Goal: Find specific page/section: Find specific page/section

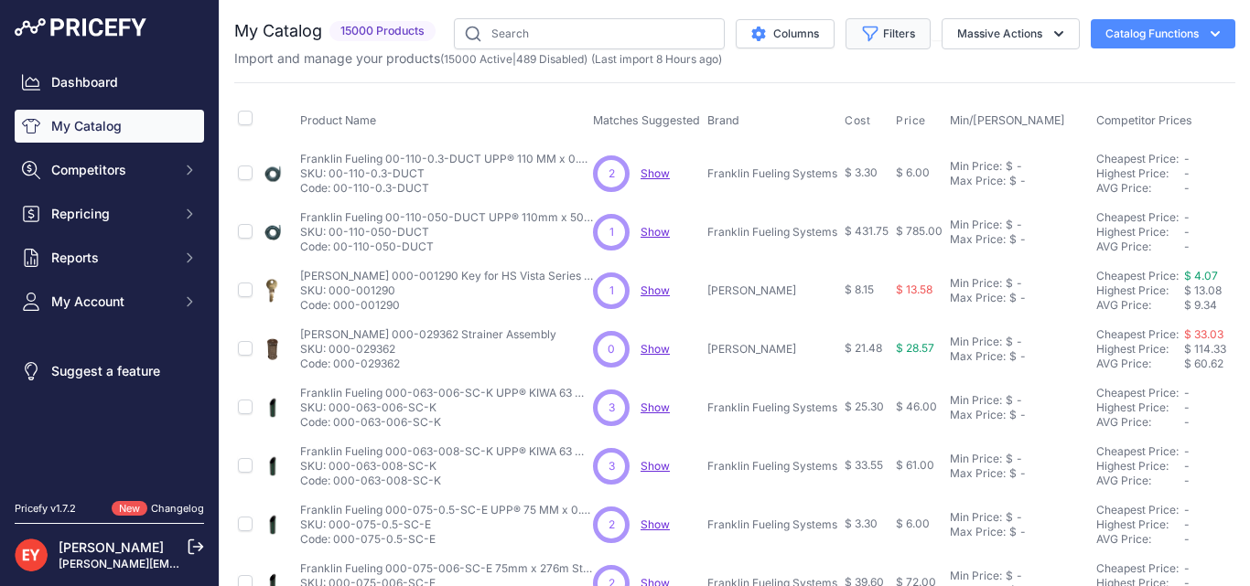
click at [865, 36] on button "Filters" at bounding box center [887, 33] width 85 height 31
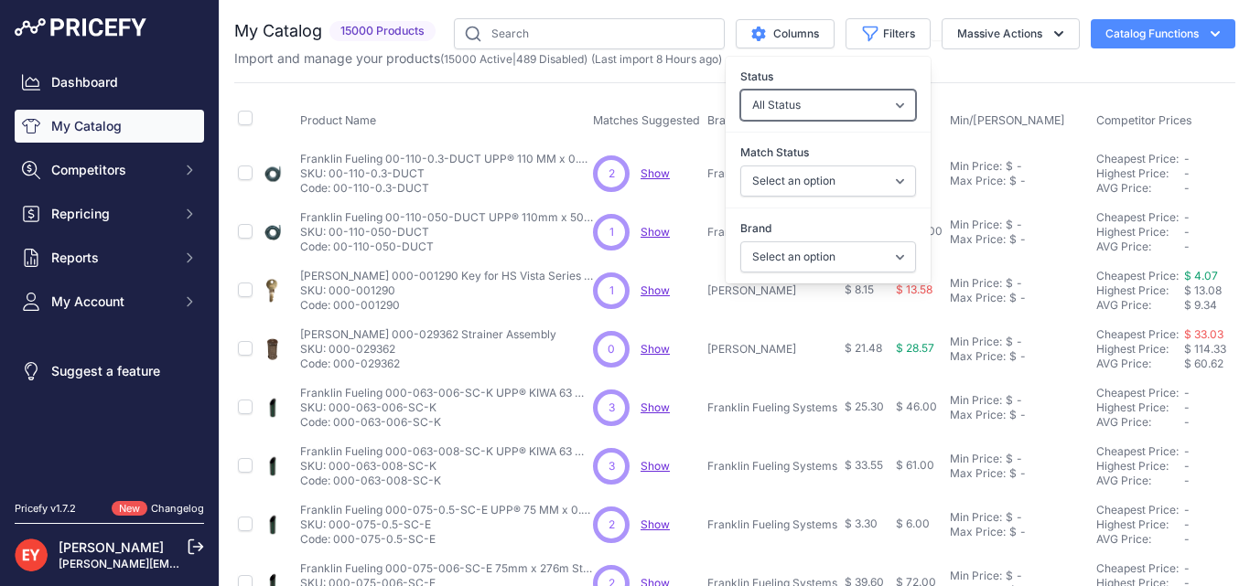
click at [864, 110] on select "All Status Only Enabled Only Disabled" at bounding box center [828, 105] width 176 height 31
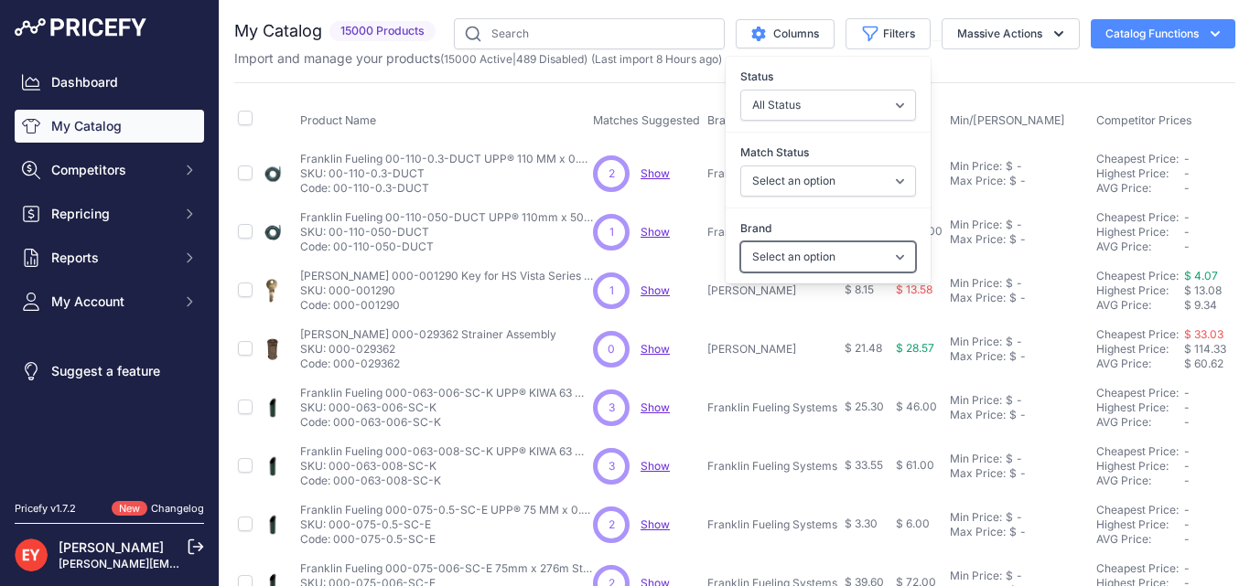
click at [790, 253] on select "Select an option Ameron ATI B&K Balcrank [PERSON_NAME] Catlow Cimtek CNI Manufa…" at bounding box center [828, 257] width 176 height 31
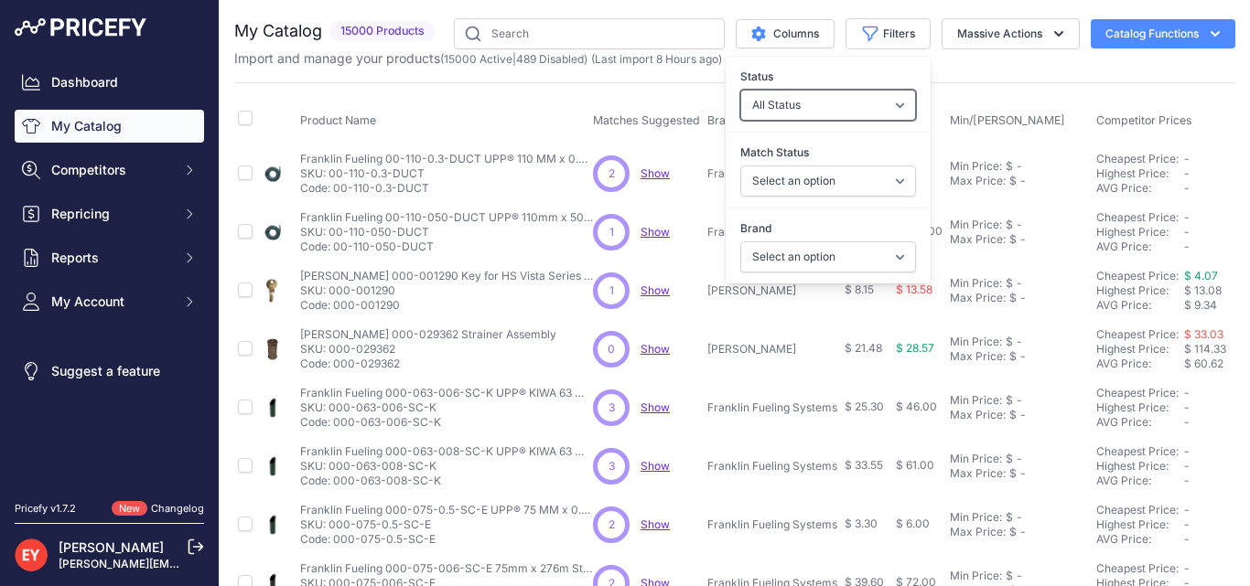
click at [874, 112] on select "All Status Only Enabled Only Disabled" at bounding box center [828, 105] width 176 height 31
click at [938, 74] on div "My Catalog 15000 Products" at bounding box center [734, 549] width 1001 height 1062
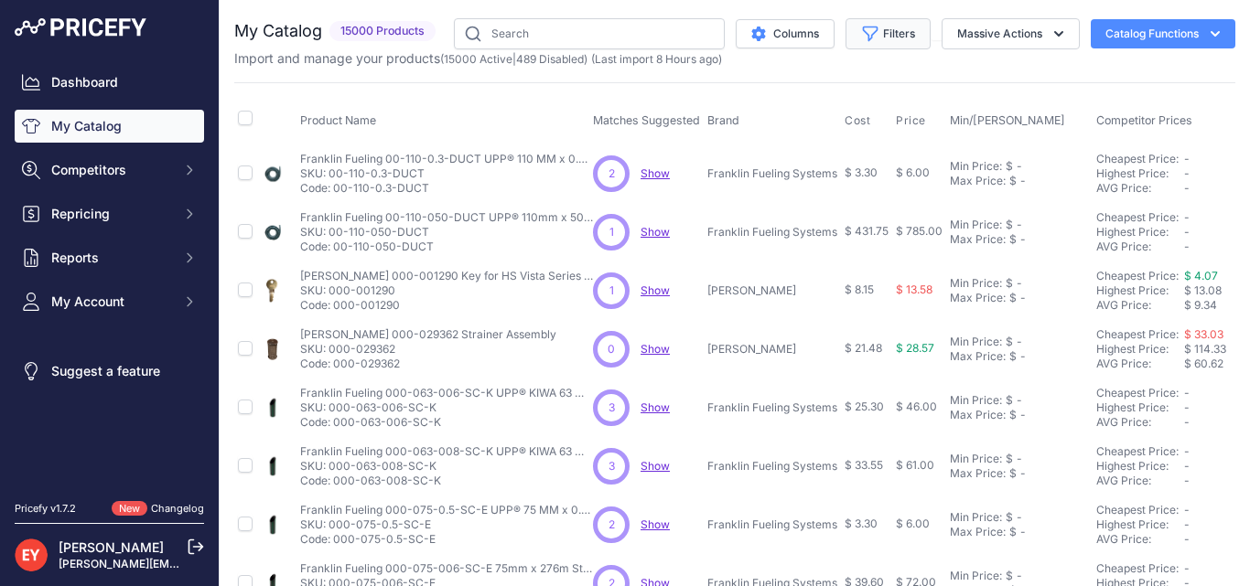
click at [877, 39] on button "Filters" at bounding box center [887, 33] width 85 height 31
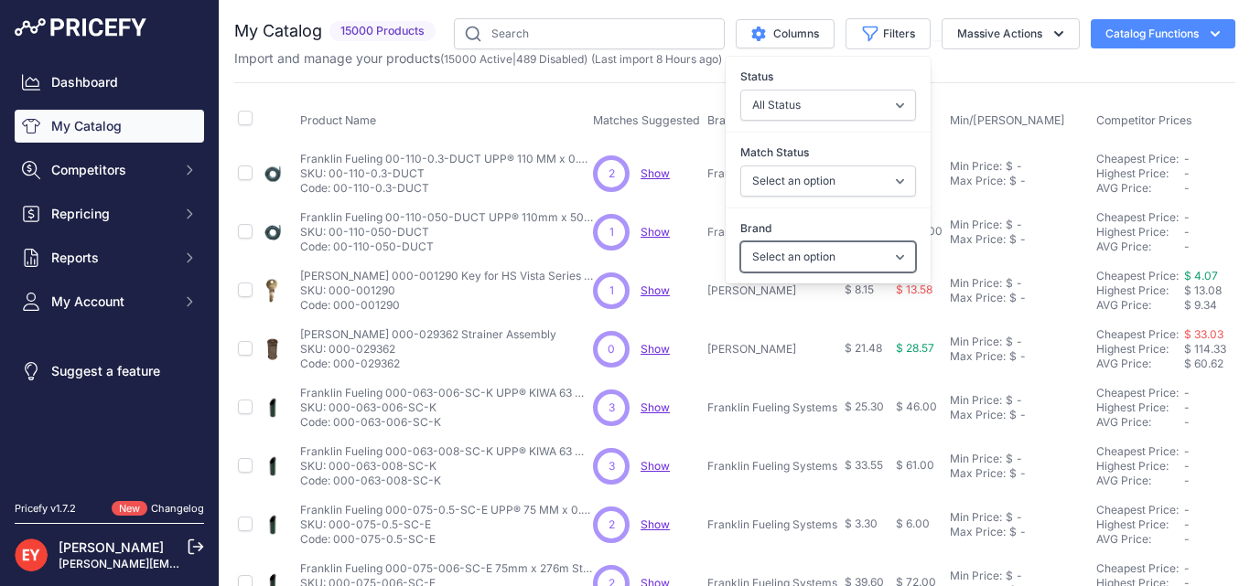
click at [860, 250] on select "Select an option Ameron ATI B&K Balcrank [PERSON_NAME] Catlow Cimtek CNI Manufa…" at bounding box center [828, 257] width 176 height 31
select select "OPW"
click at [740, 242] on select "Select an option Ameron ATI B&K Balcrank [PERSON_NAME] Catlow Cimtek CNI Manufa…" at bounding box center [828, 257] width 176 height 31
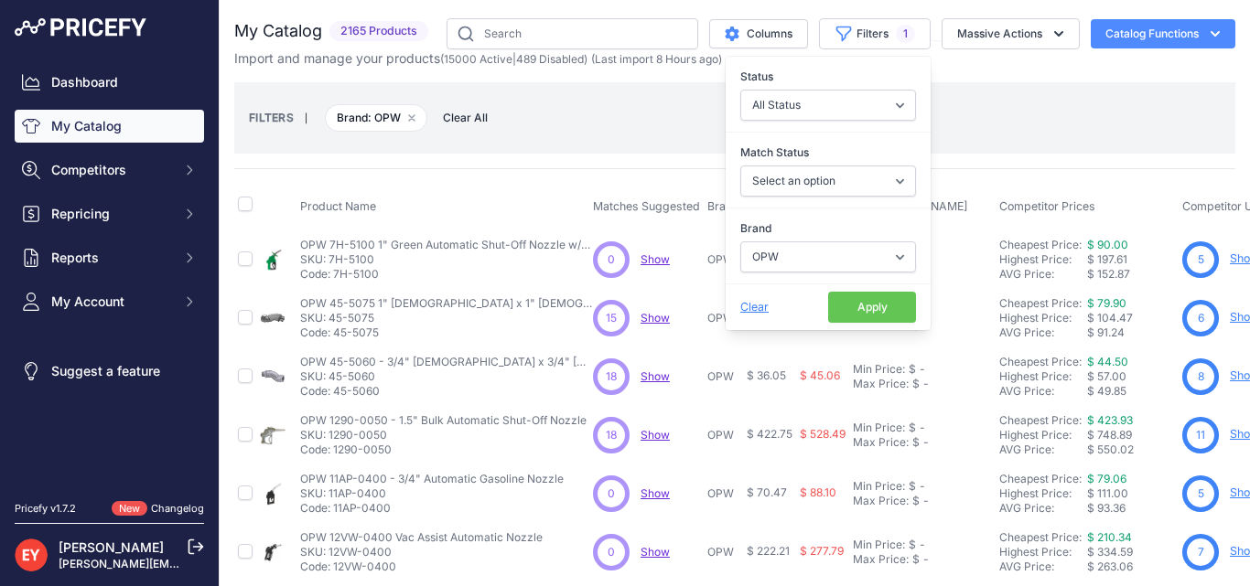
click at [867, 310] on button "Apply" at bounding box center [872, 307] width 88 height 31
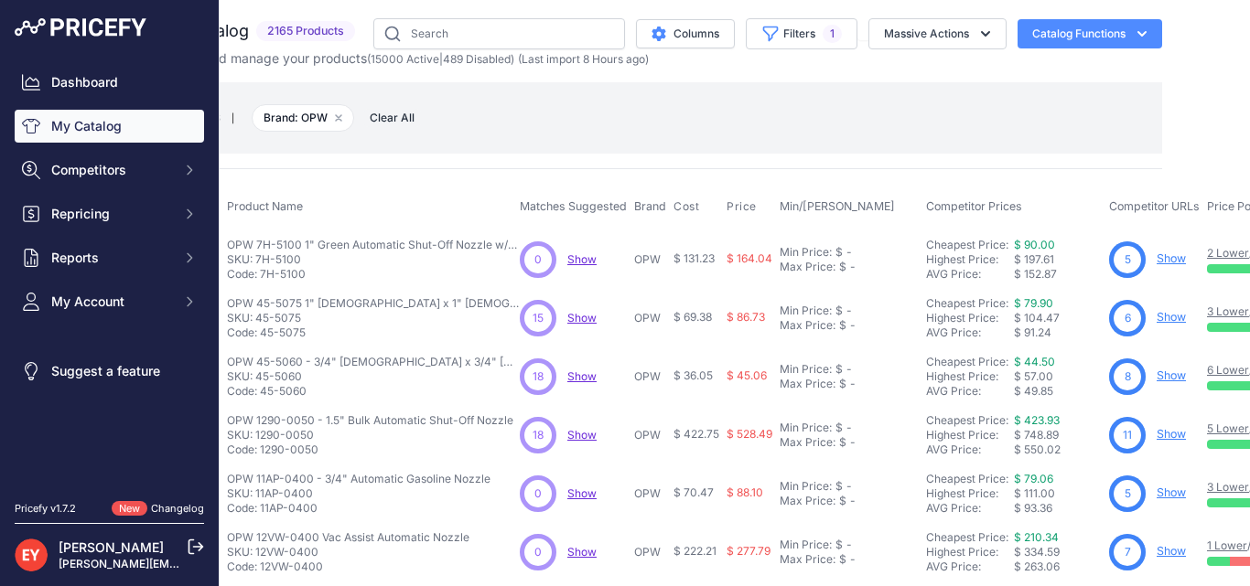
scroll to position [0, 66]
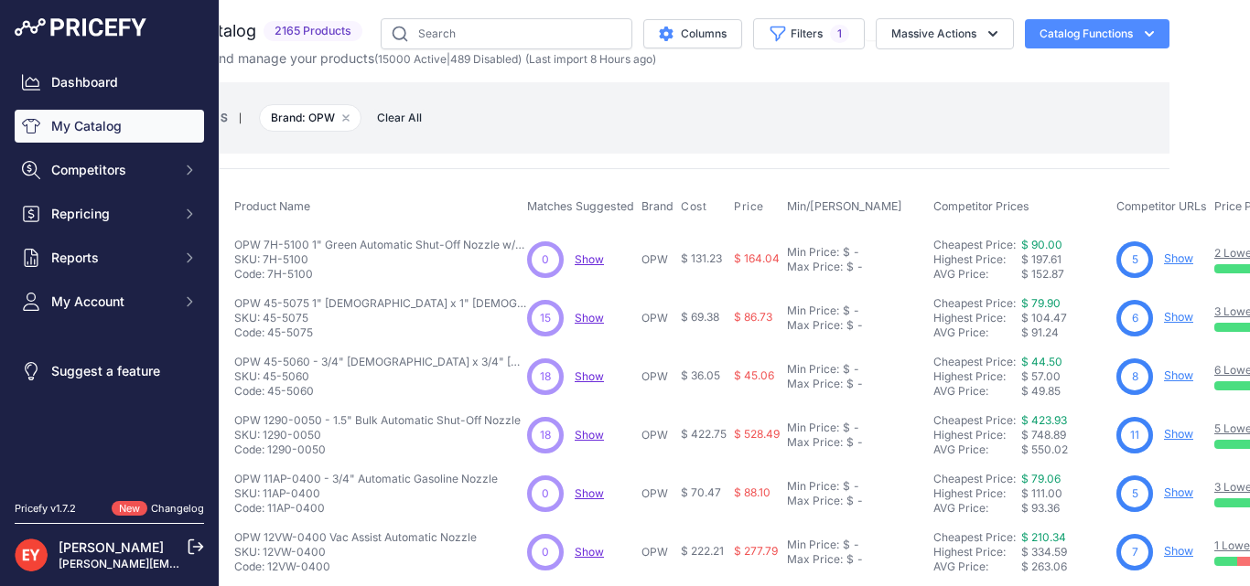
click at [1167, 73] on div "You are not connected to the internet. My Catalog" at bounding box center [669, 592] width 1030 height 1185
click at [781, 34] on button "Filters 1" at bounding box center [809, 33] width 112 height 31
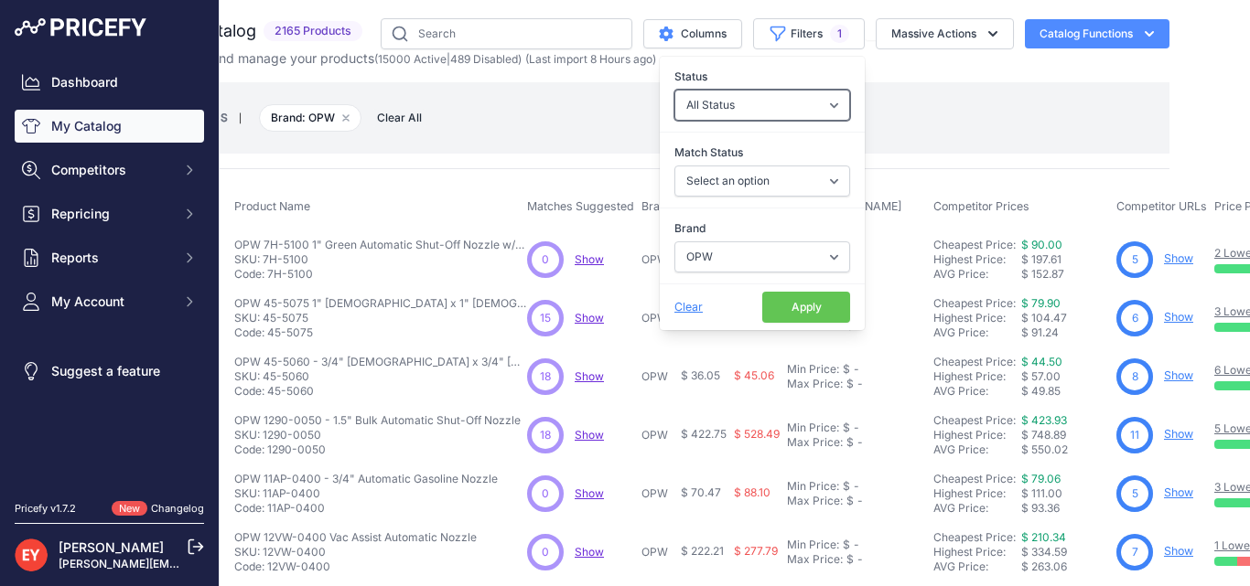
click at [812, 108] on select "All Status Only Enabled Only Disabled" at bounding box center [762, 105] width 176 height 31
select select "0"
click at [674, 90] on select "All Status Only Enabled Only Disabled" at bounding box center [762, 105] width 176 height 31
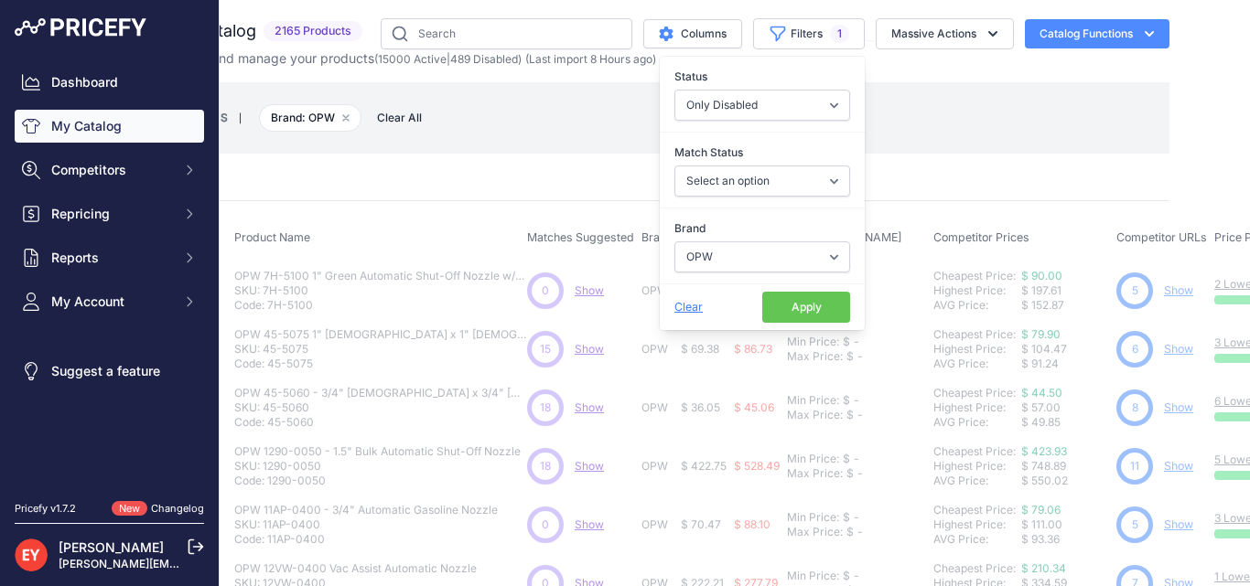
click at [805, 313] on button "Apply" at bounding box center [806, 307] width 88 height 31
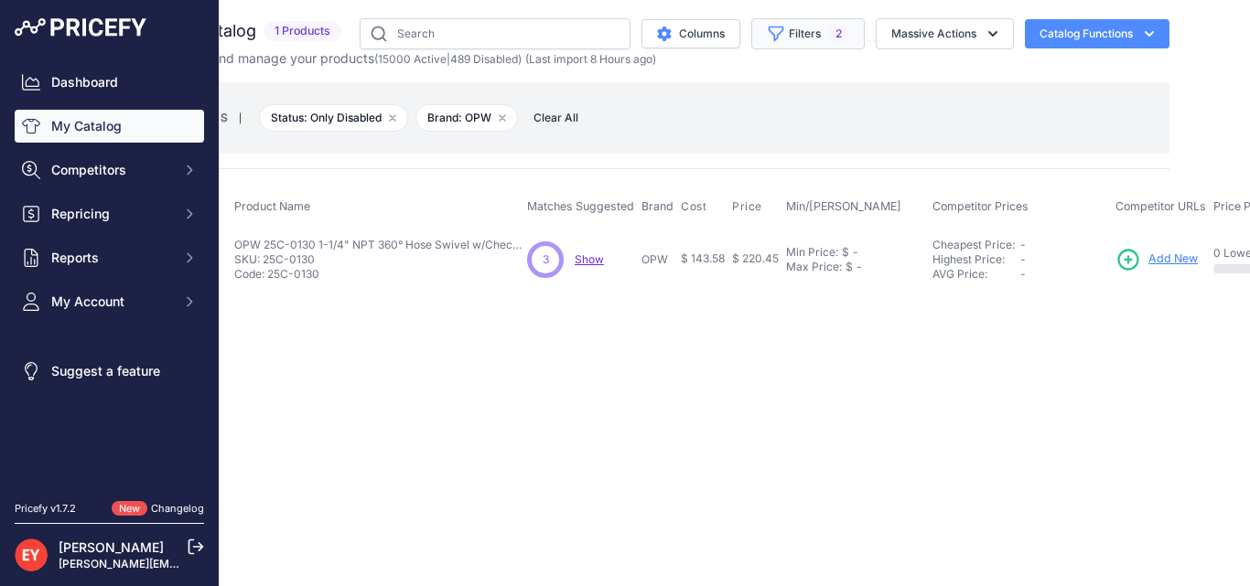
click at [816, 38] on button "Filters 2" at bounding box center [807, 33] width 113 height 31
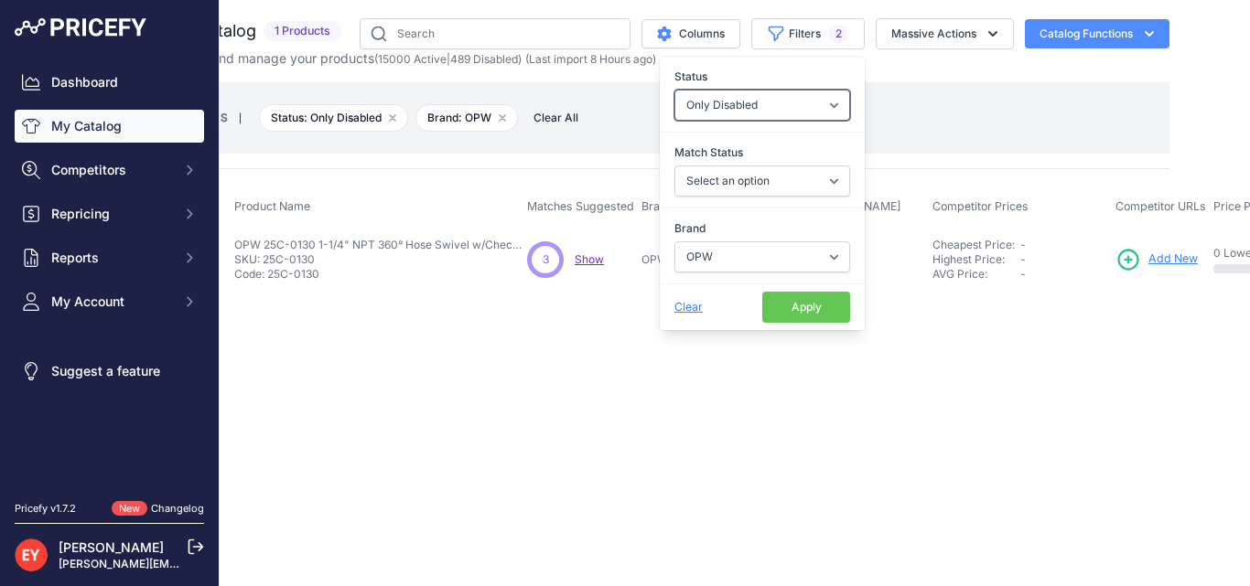
drag, startPoint x: 831, startPoint y: 106, endPoint x: 815, endPoint y: 107, distance: 15.6
click at [831, 106] on select "All Status Only Enabled Only Disabled" at bounding box center [762, 105] width 176 height 31
select select "1"
click at [674, 90] on select "All Status Only Enabled Only Disabled" at bounding box center [762, 105] width 176 height 31
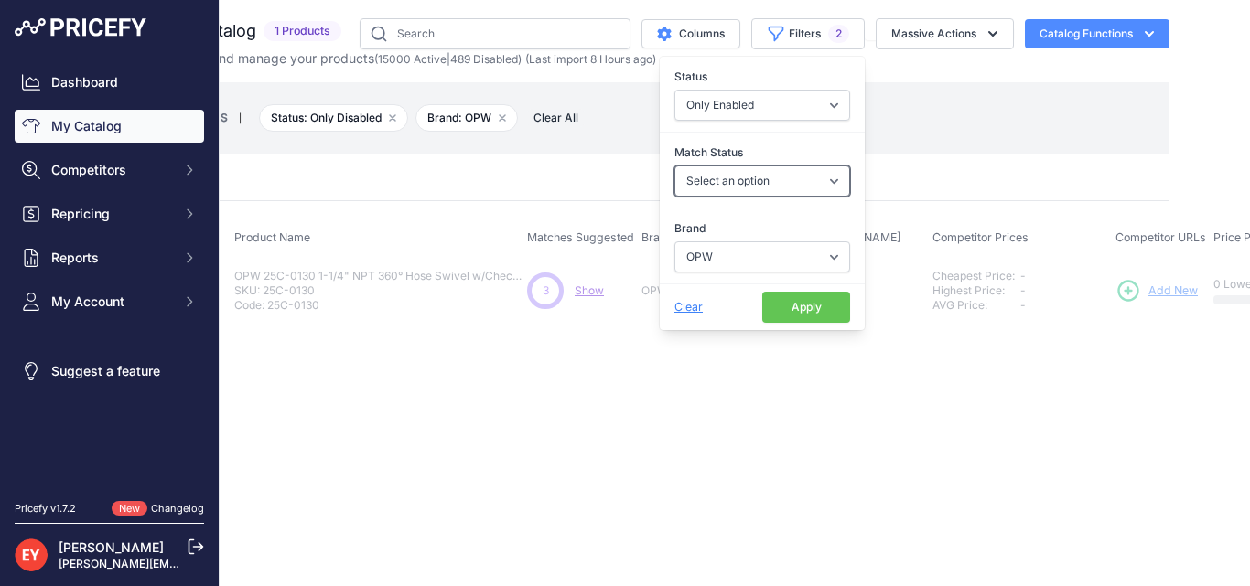
click at [739, 177] on select "Select an option Matched Unmatched" at bounding box center [762, 181] width 176 height 31
select select "0"
click at [674, 166] on select "Select an option Matched Unmatched" at bounding box center [762, 181] width 176 height 31
click at [826, 314] on button "Apply" at bounding box center [806, 307] width 88 height 31
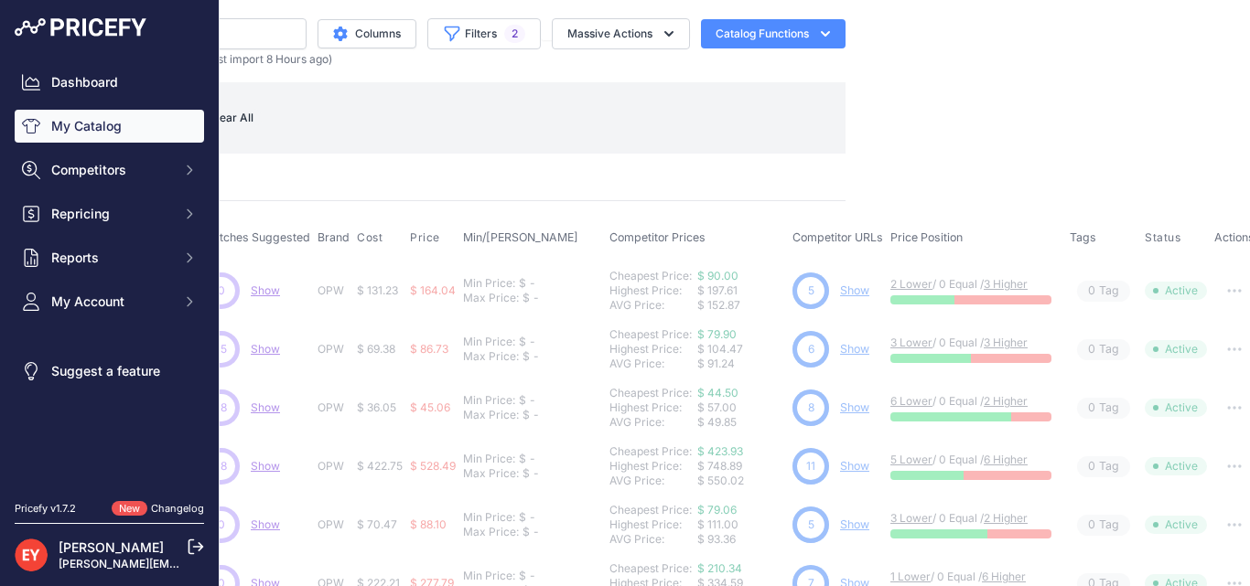
scroll to position [0, 414]
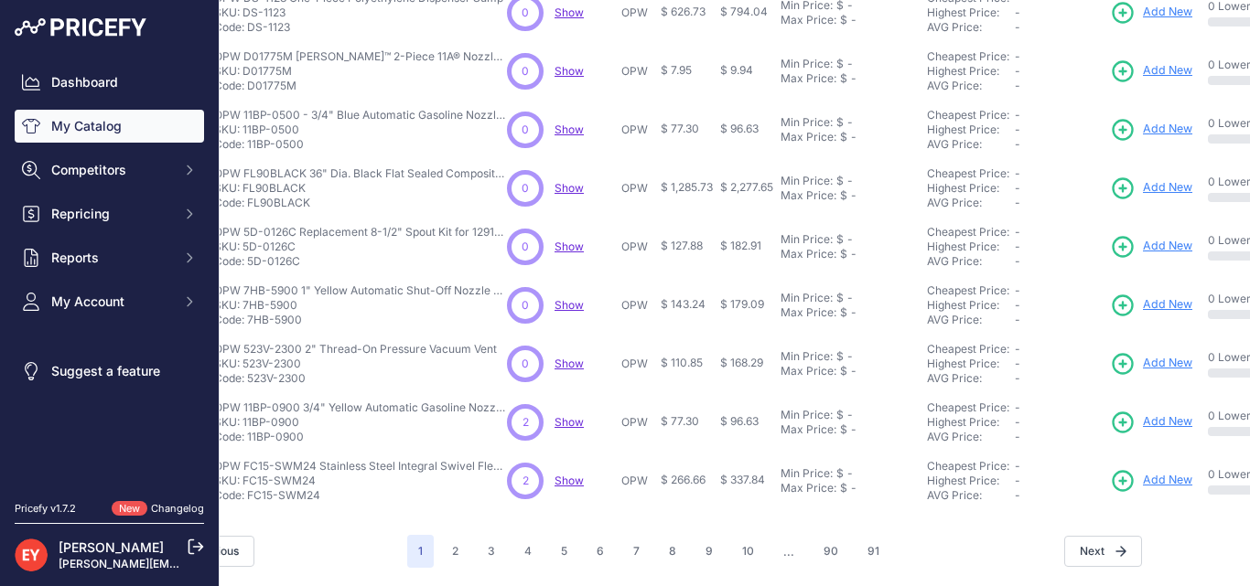
scroll to position [614, 0]
